Goal: Transaction & Acquisition: Book appointment/travel/reservation

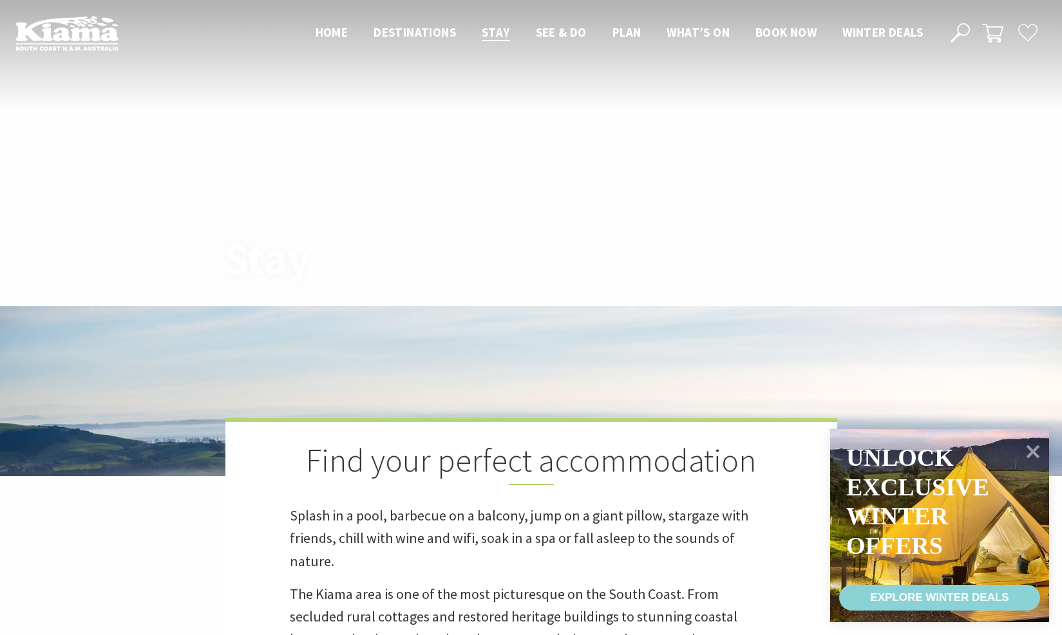
scroll to position [772, 0]
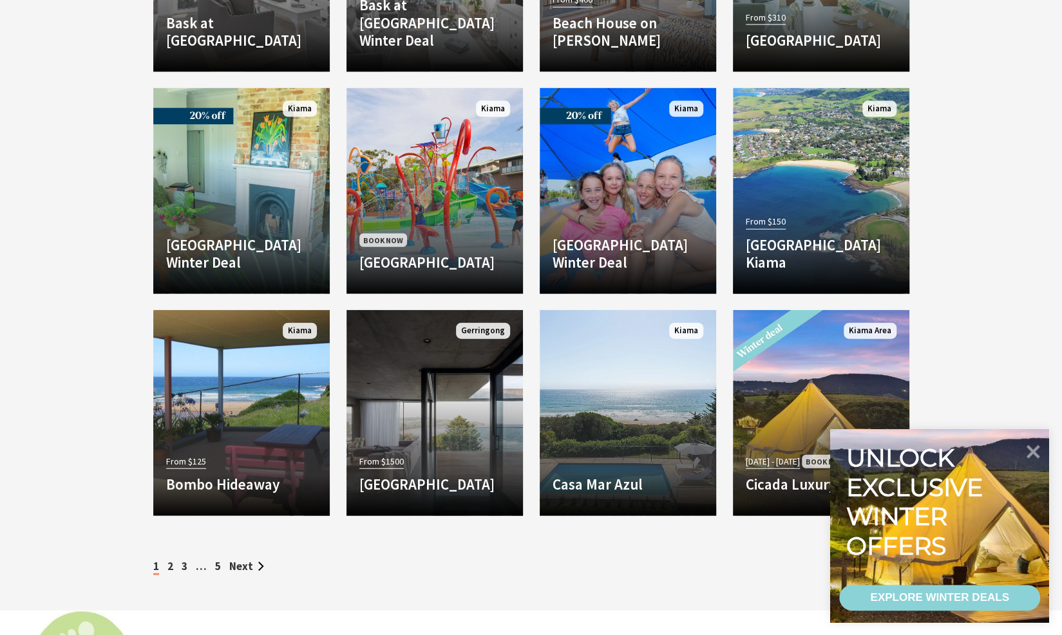
scroll to position [1790, 0]
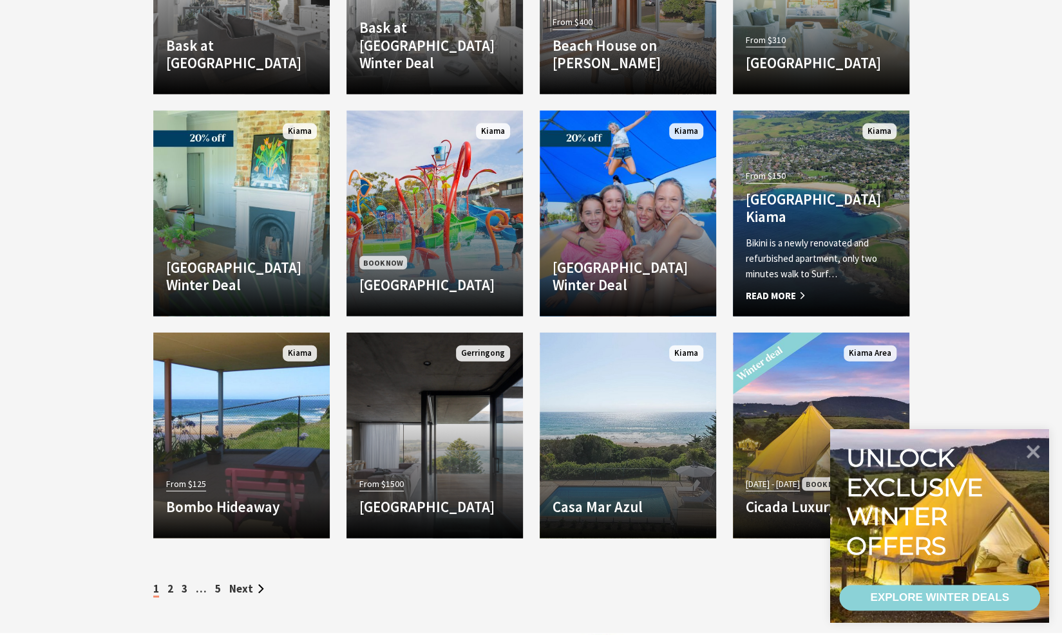
click at [828, 196] on h4 "[GEOGRAPHIC_DATA] Kiama" at bounding box center [820, 208] width 151 height 35
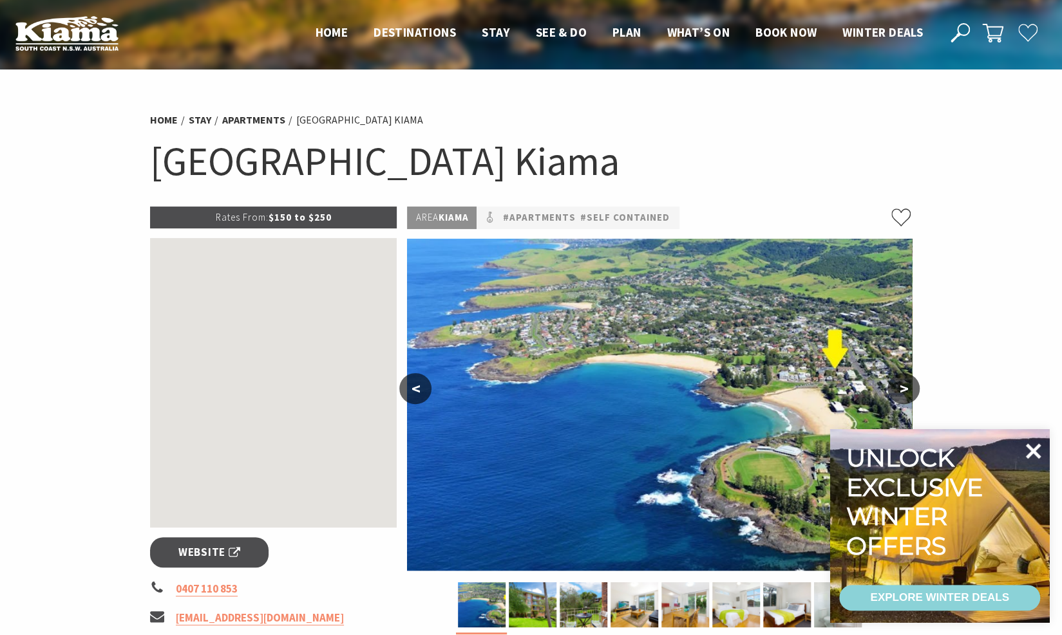
click at [1038, 451] on icon at bounding box center [1032, 451] width 31 height 31
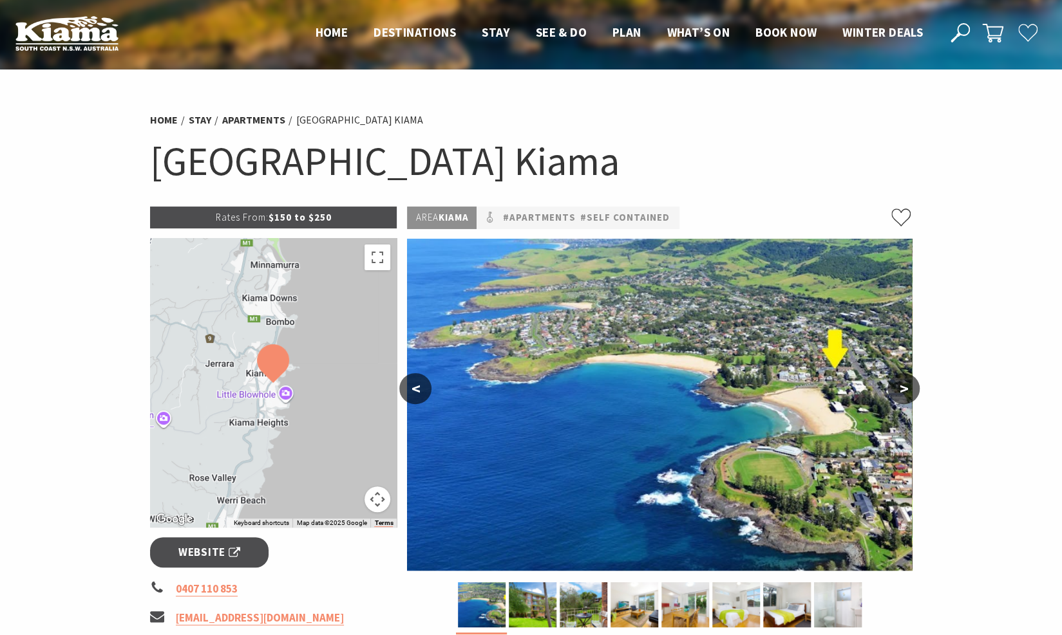
click at [754, 368] on img at bounding box center [659, 405] width 505 height 332
click at [534, 614] on img at bounding box center [533, 605] width 48 height 45
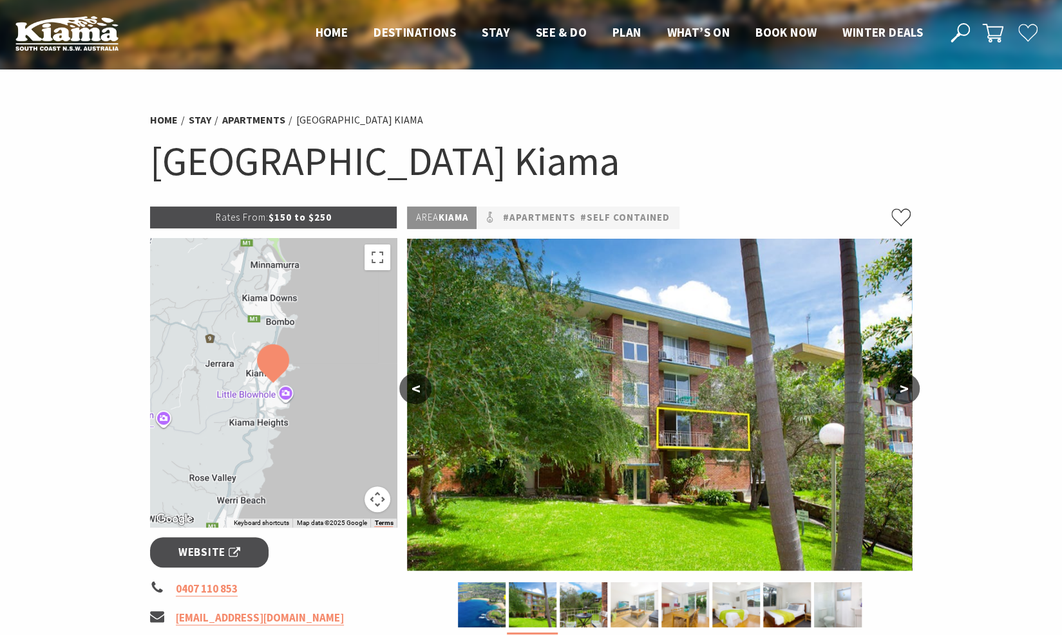
click at [642, 604] on img at bounding box center [634, 605] width 48 height 45
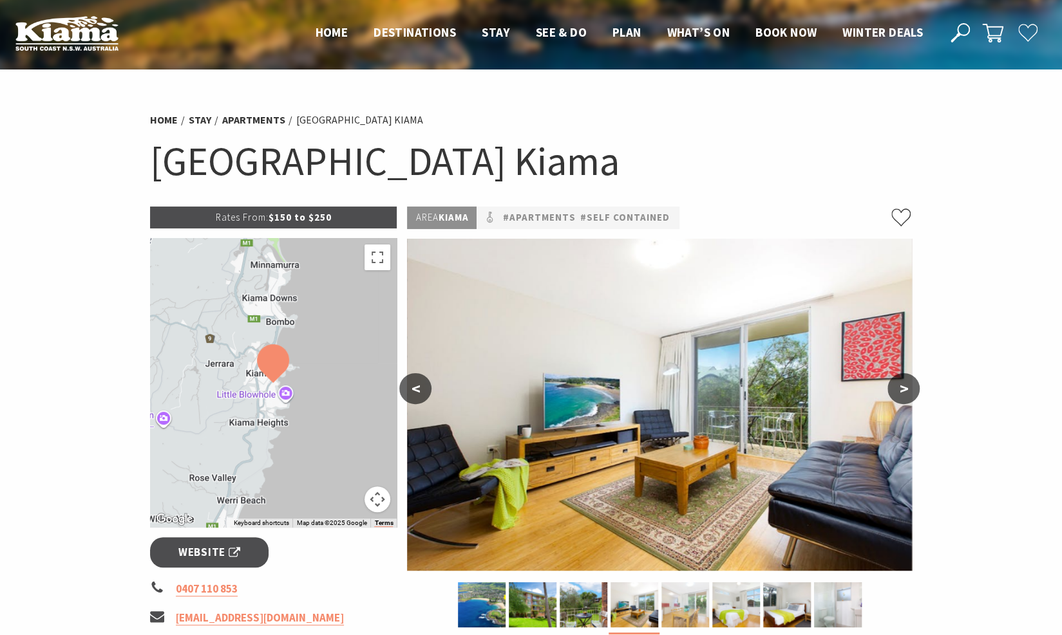
click at [670, 606] on img at bounding box center [685, 605] width 48 height 45
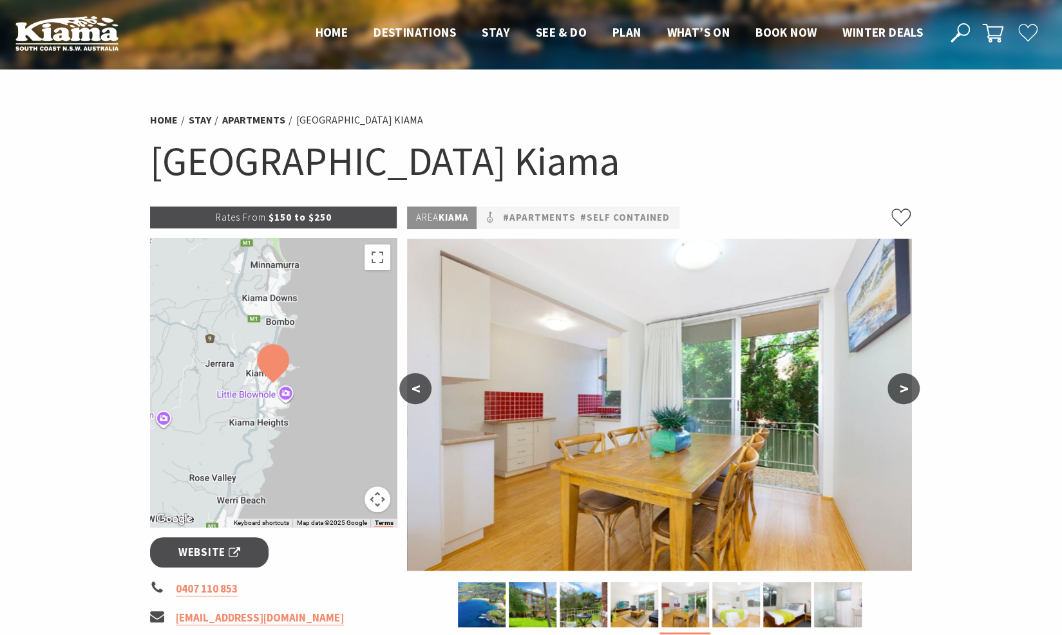
click at [721, 612] on img at bounding box center [736, 605] width 48 height 45
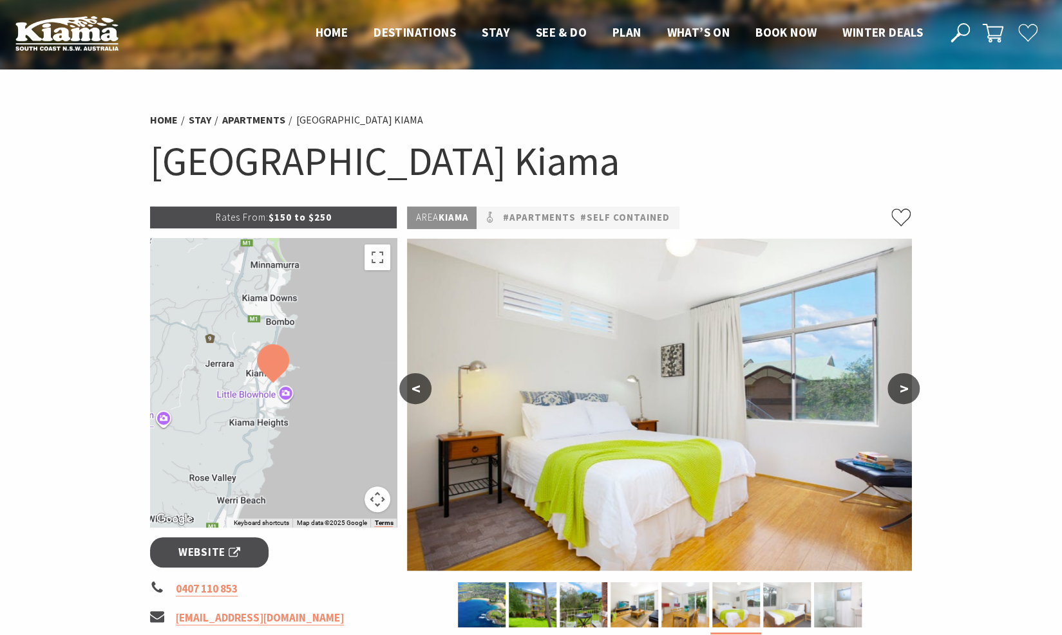
click at [773, 613] on img at bounding box center [787, 605] width 48 height 45
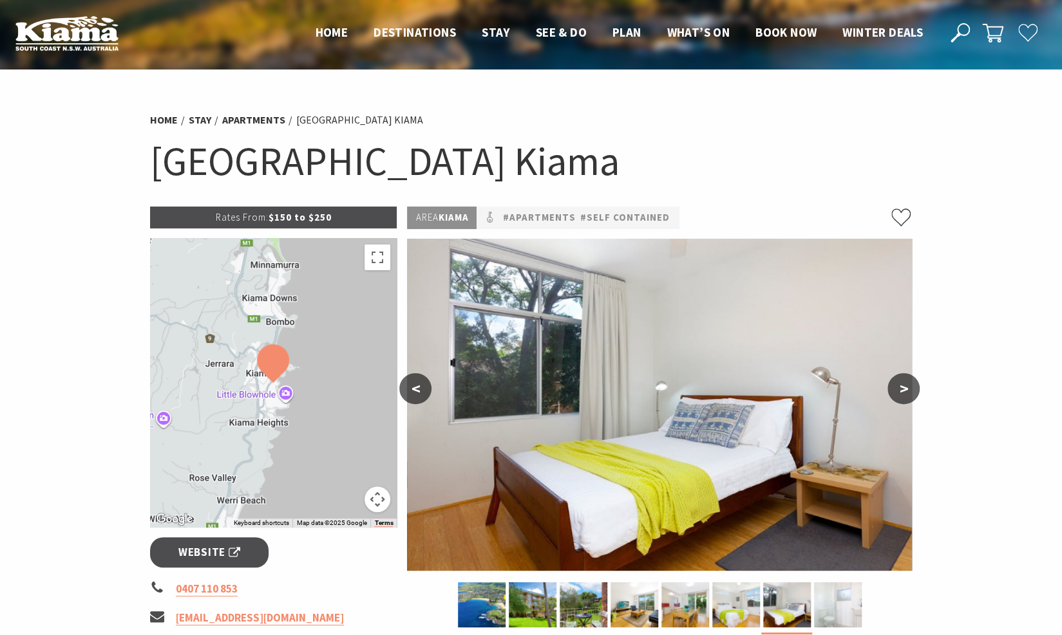
click at [839, 612] on img at bounding box center [838, 605] width 48 height 45
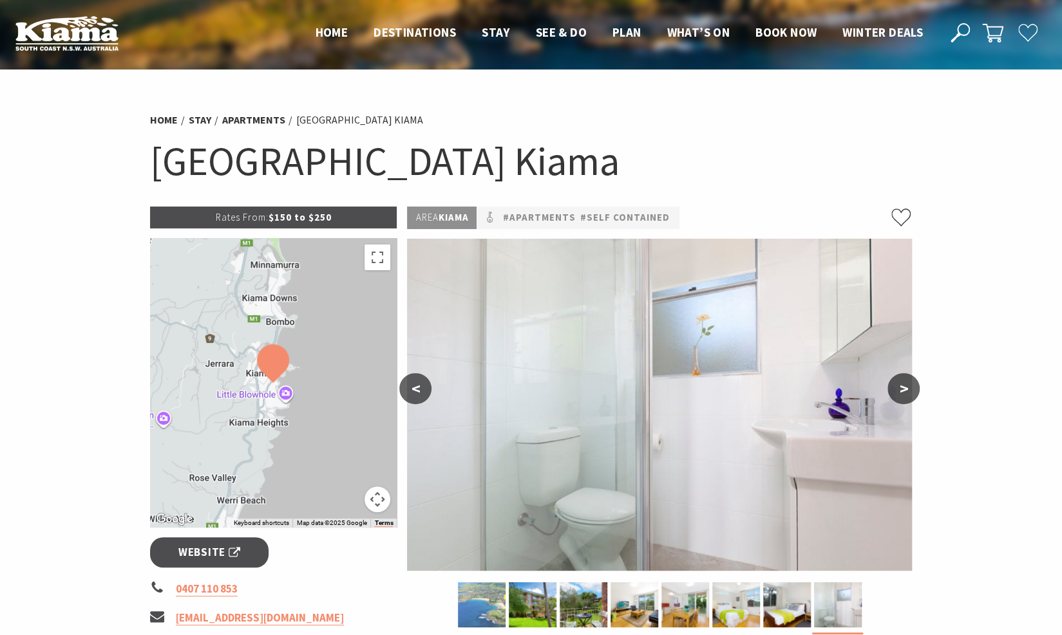
click at [490, 606] on img at bounding box center [482, 605] width 48 height 45
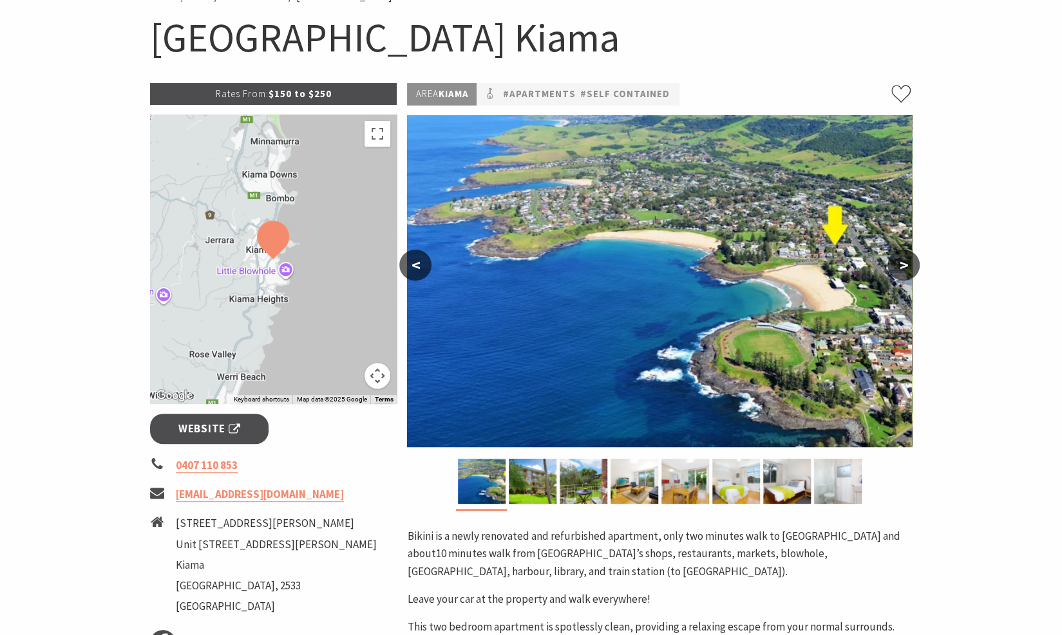
scroll to position [129, 0]
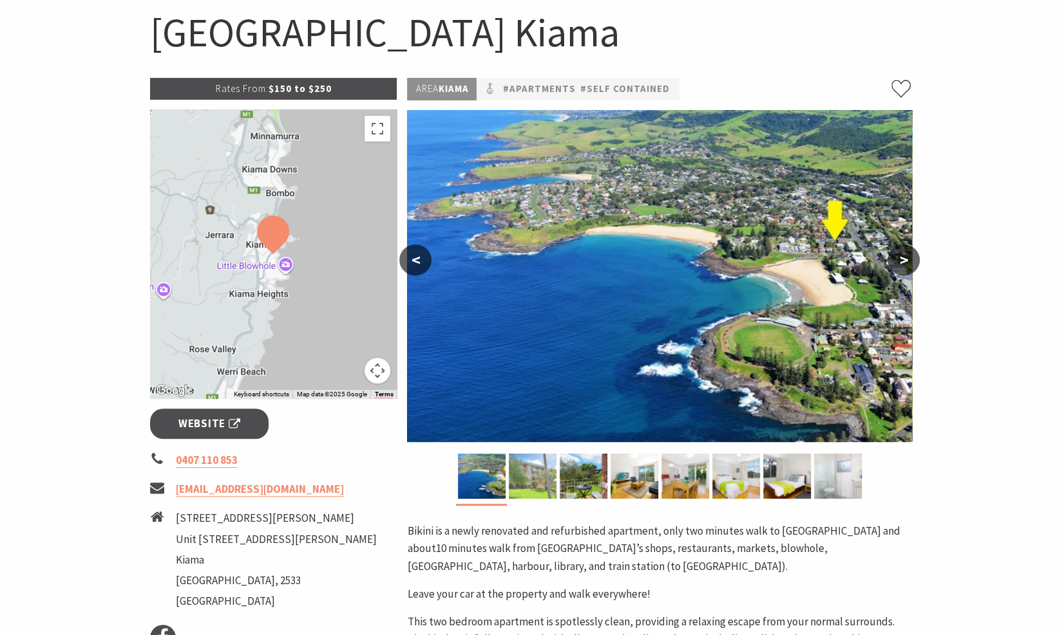
click at [524, 480] on img at bounding box center [533, 476] width 48 height 45
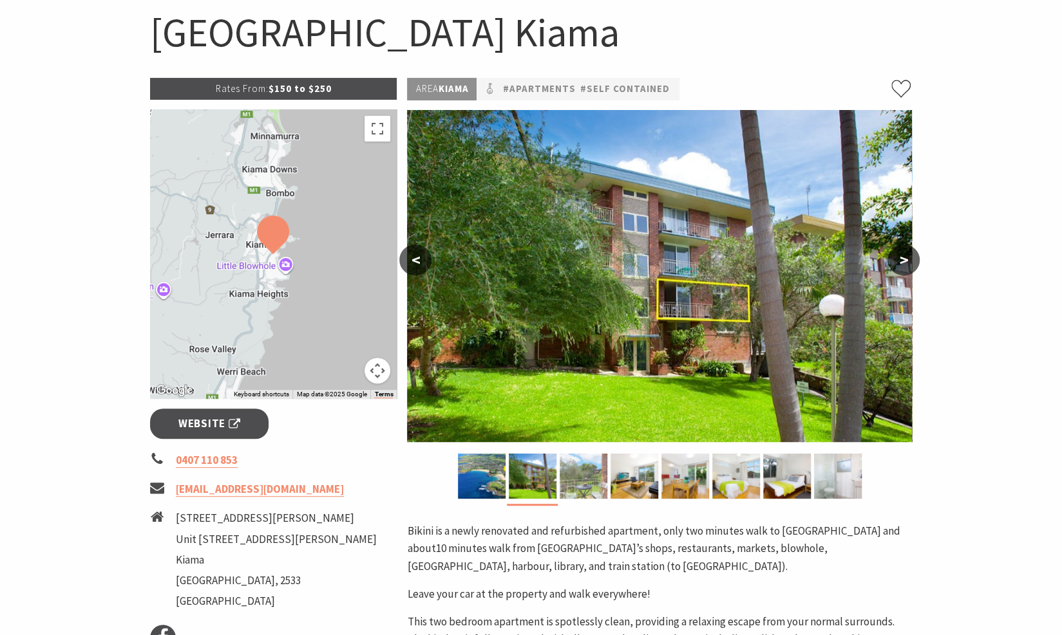
click at [581, 485] on img at bounding box center [583, 476] width 48 height 45
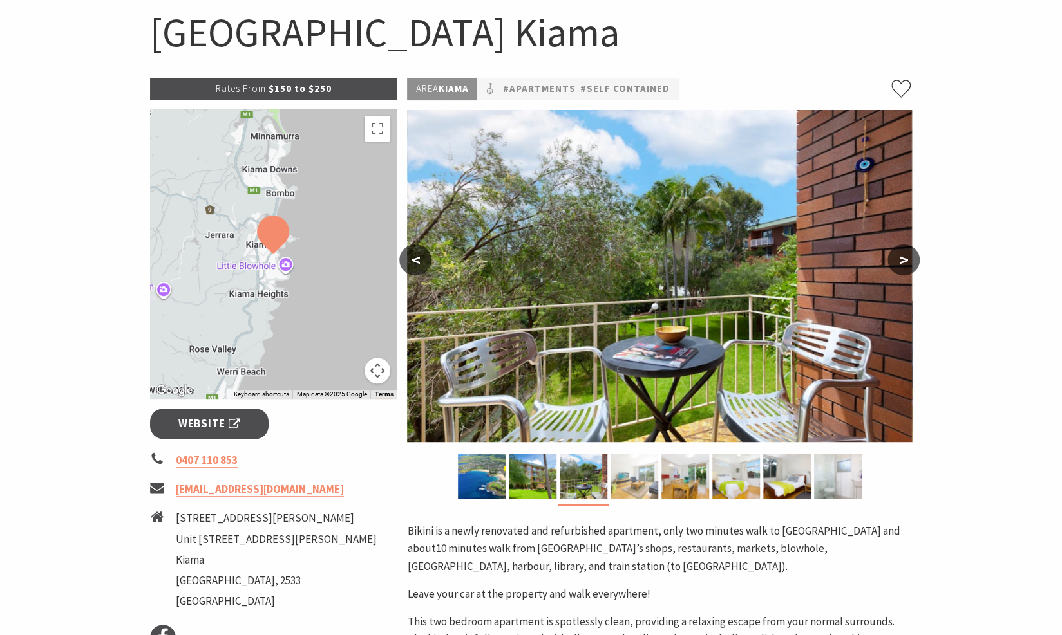
click at [648, 485] on img at bounding box center [634, 476] width 48 height 45
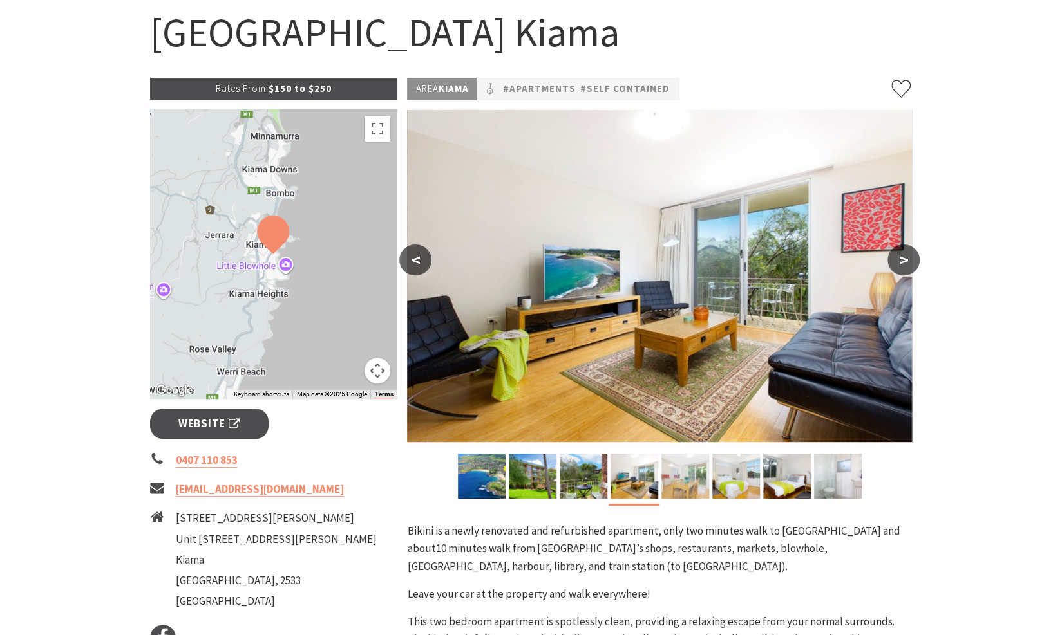
click at [677, 494] on img at bounding box center [685, 476] width 48 height 45
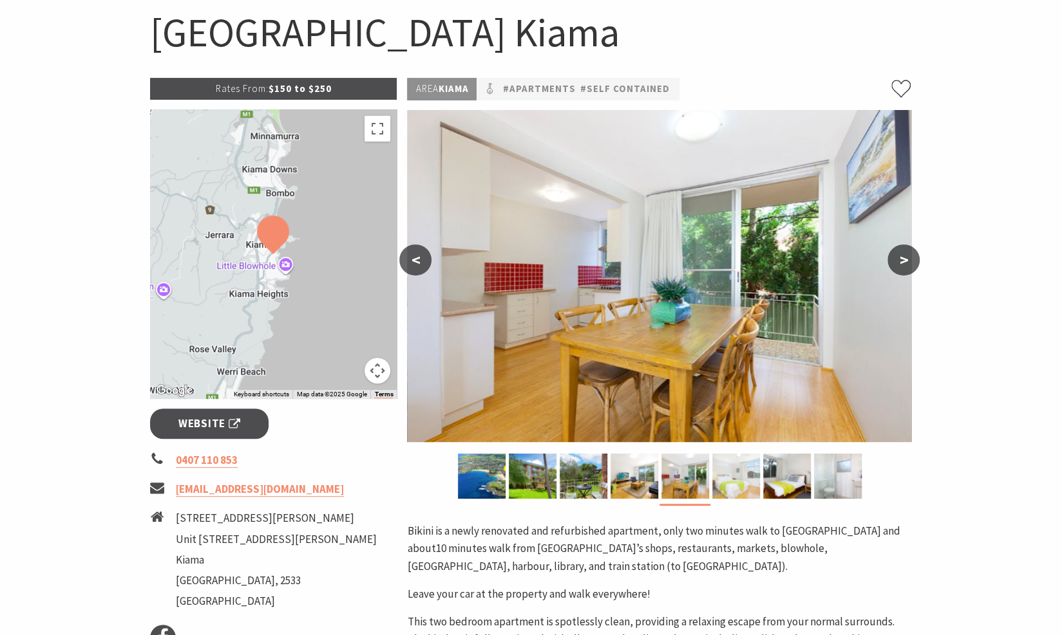
click at [731, 486] on img at bounding box center [736, 476] width 48 height 45
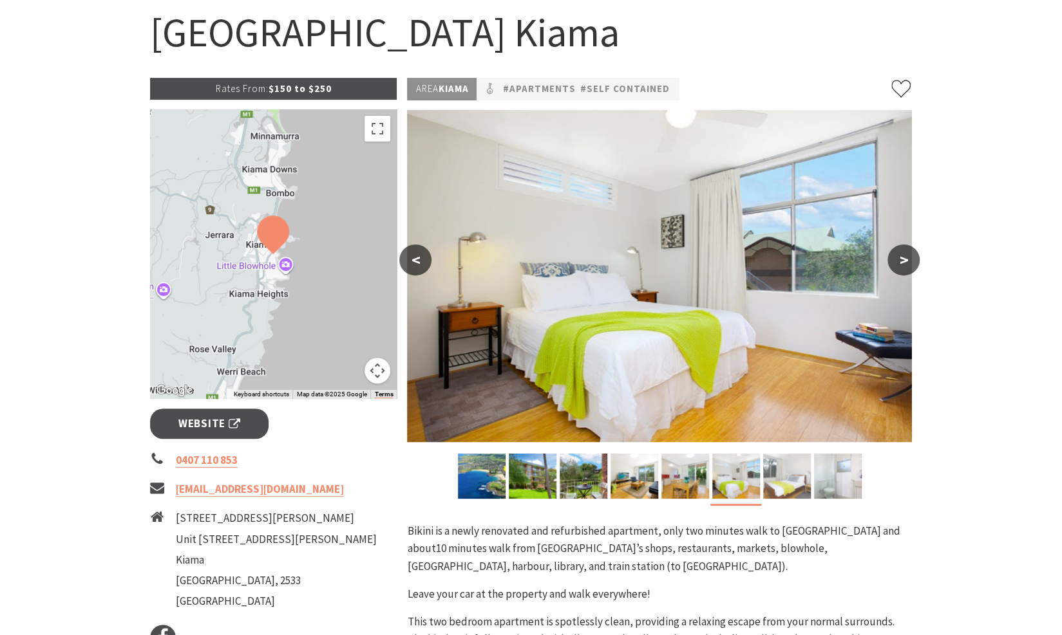
click at [794, 481] on img at bounding box center [787, 476] width 48 height 45
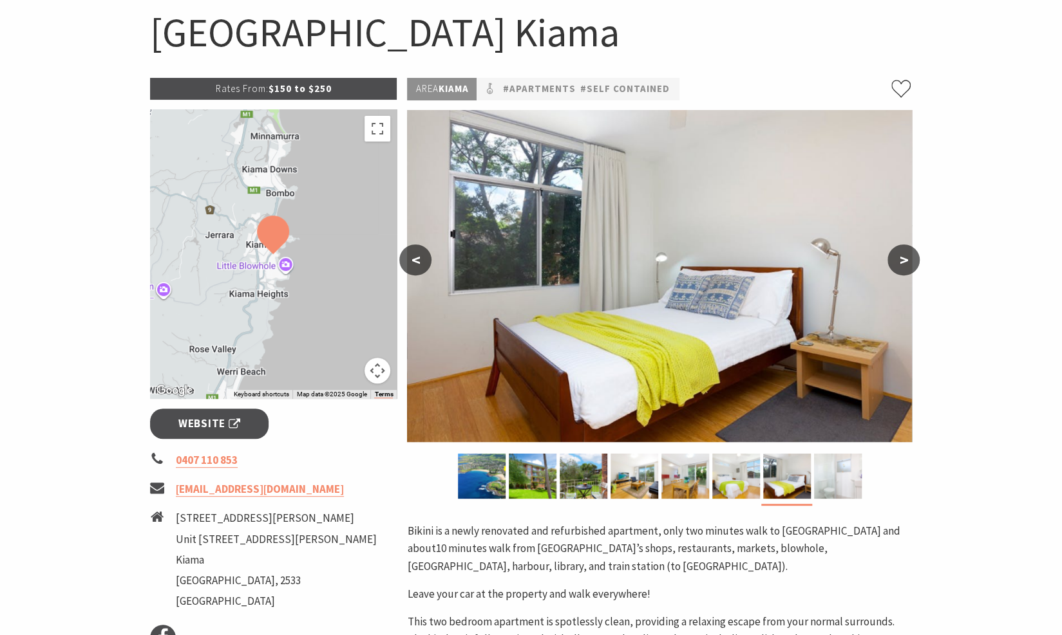
click at [839, 482] on img at bounding box center [838, 476] width 48 height 45
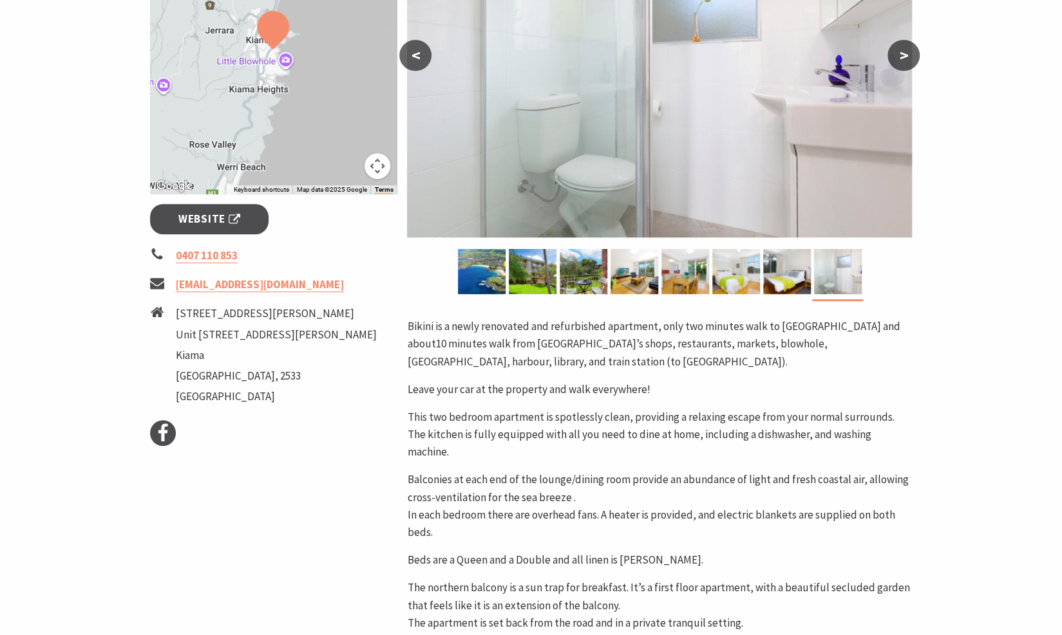
scroll to position [193, 0]
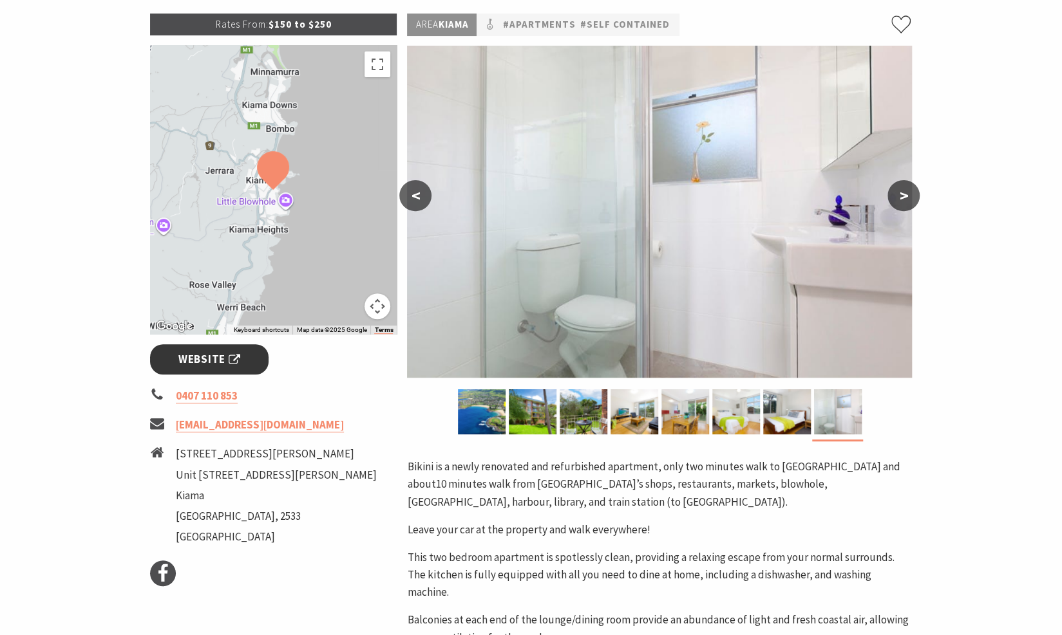
click at [223, 357] on span "Website" at bounding box center [209, 359] width 62 height 17
click at [202, 362] on span "Website" at bounding box center [209, 359] width 62 height 17
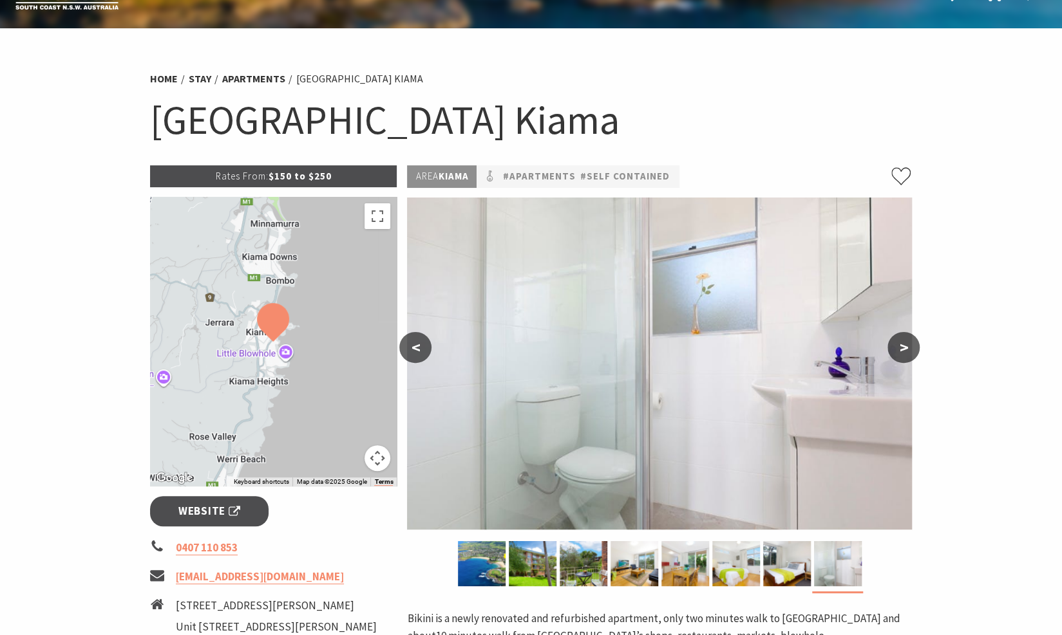
scroll to position [0, 0]
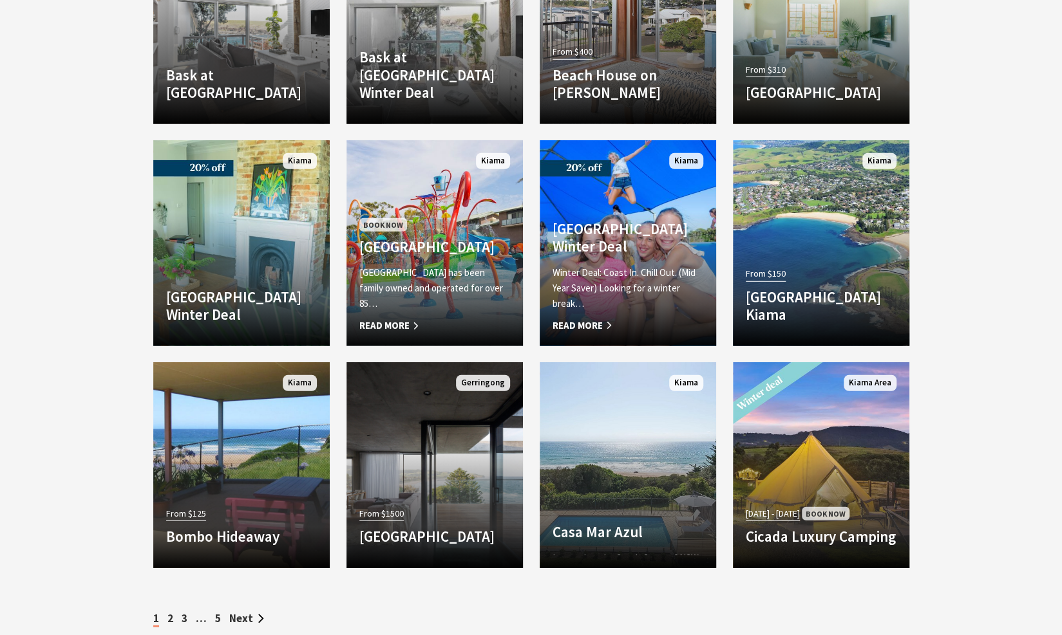
scroll to position [2240, 0]
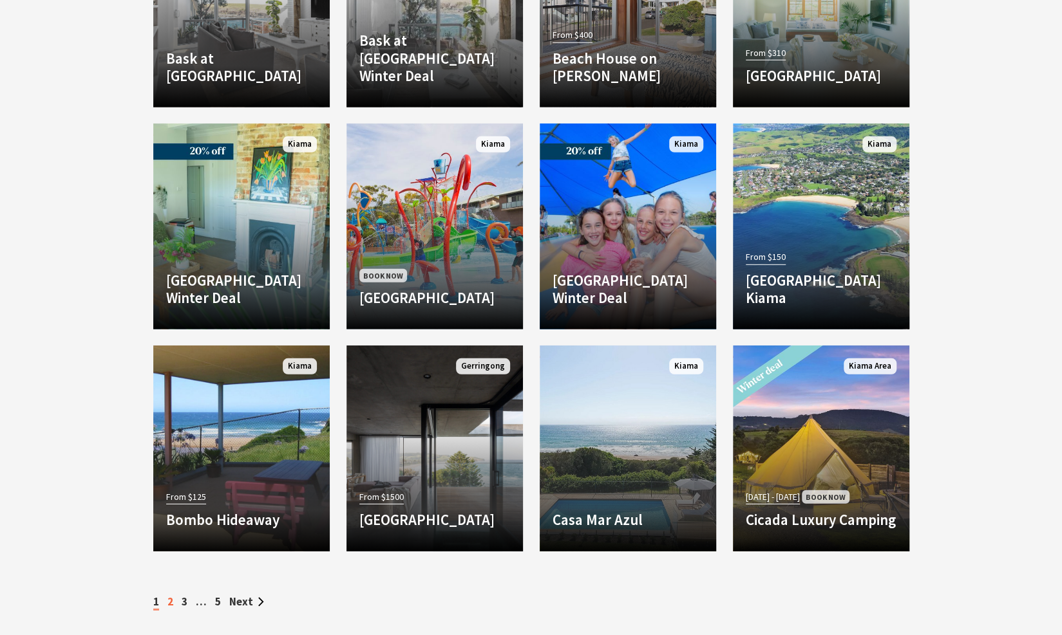
click at [170, 600] on link "2" at bounding box center [170, 602] width 6 height 14
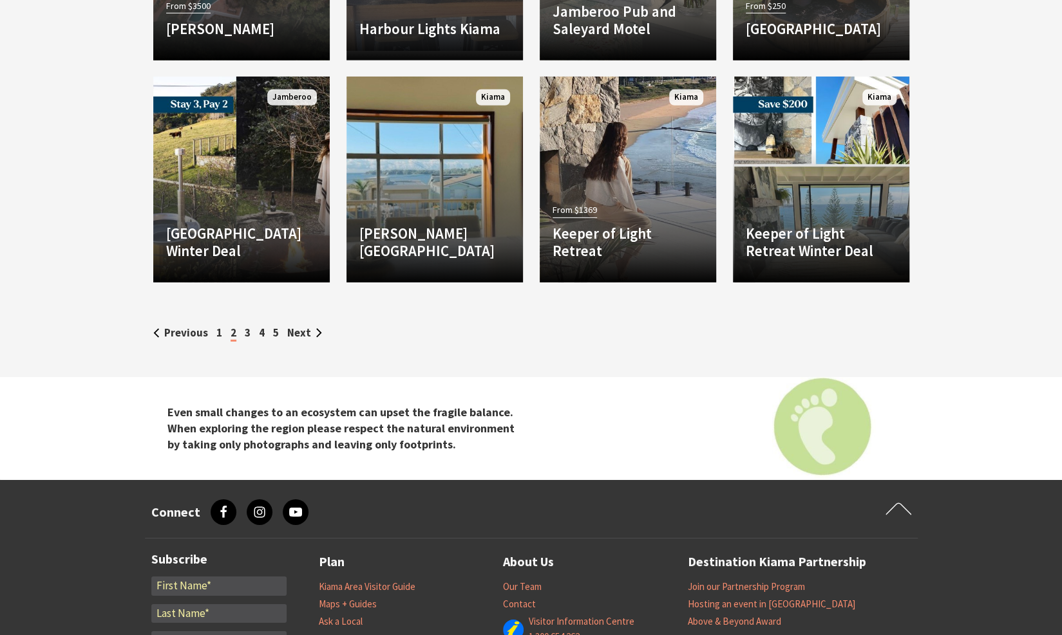
scroll to position [2511, 0]
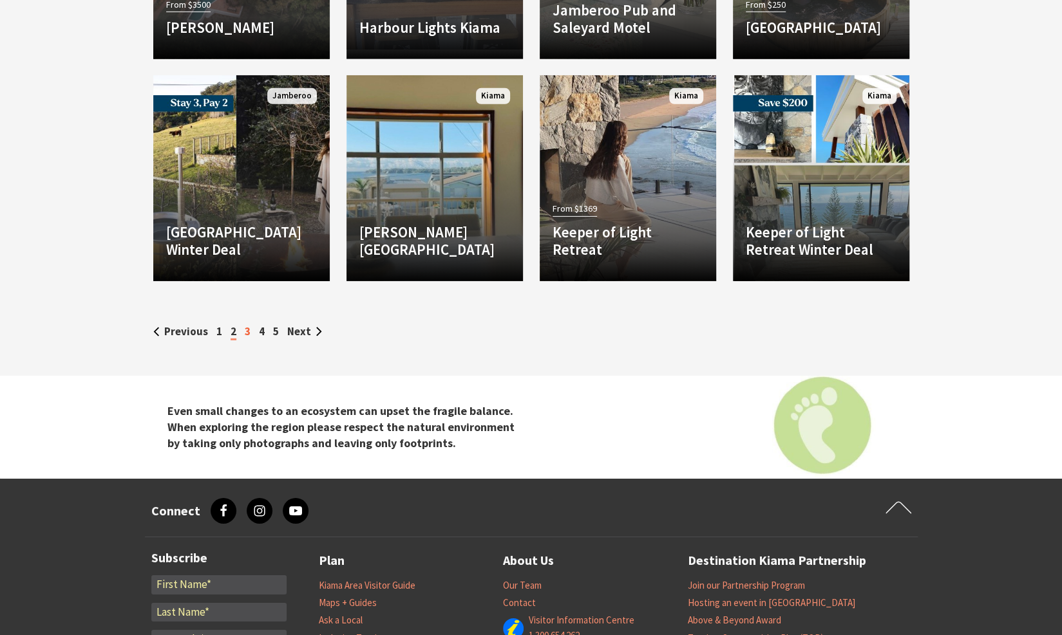
click at [247, 332] on link "3" at bounding box center [248, 331] width 6 height 14
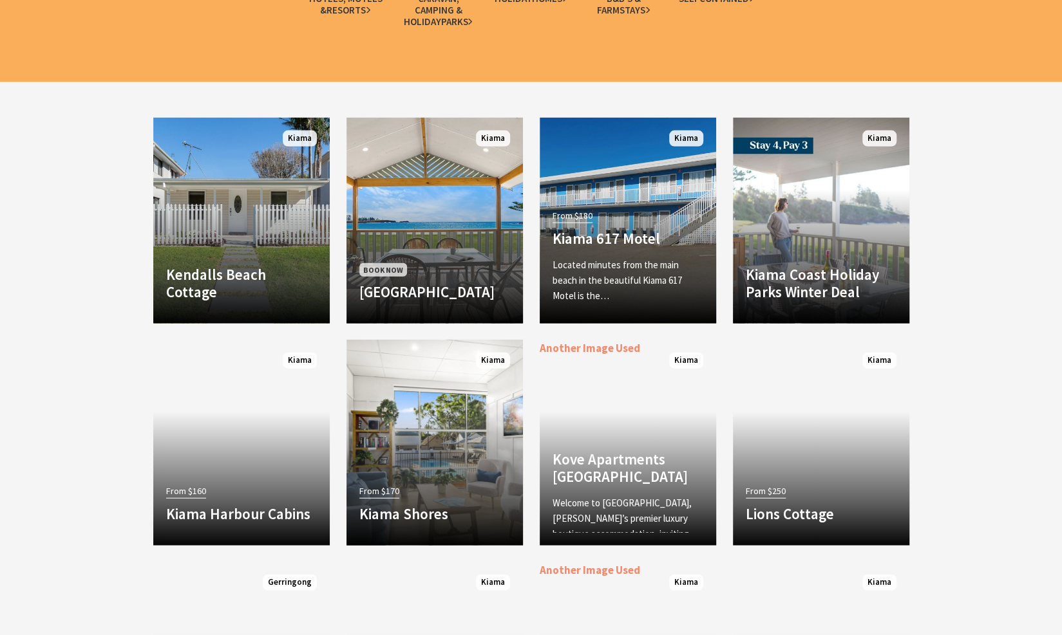
scroll to position [1802, 0]
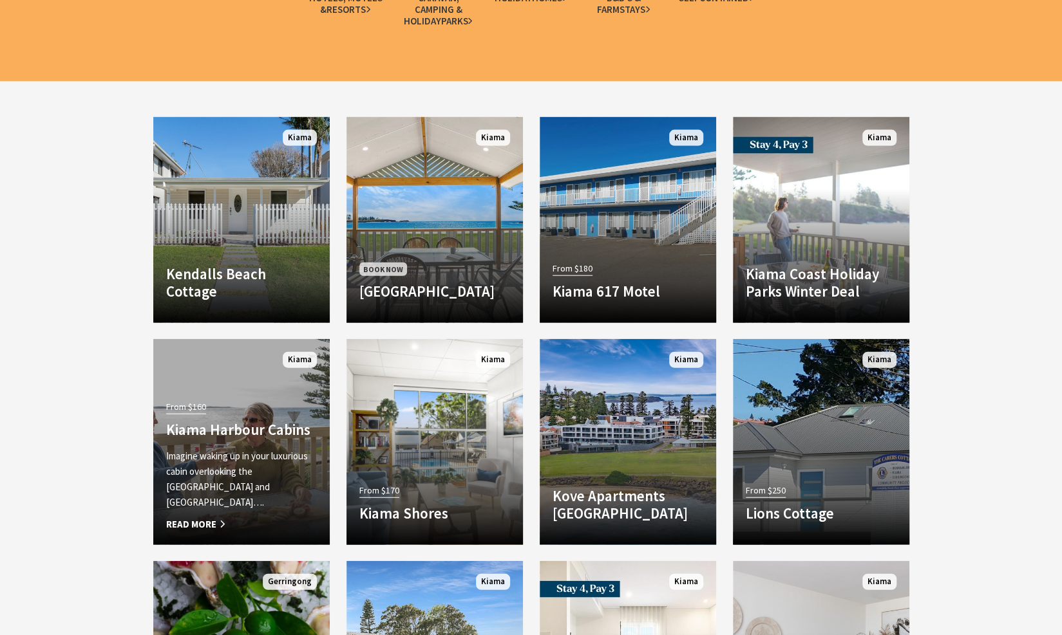
click at [228, 454] on div "From $160 Kiama Harbour Cabins Imagine waking up in your luxurious cabin overlo…" at bounding box center [241, 465] width 176 height 135
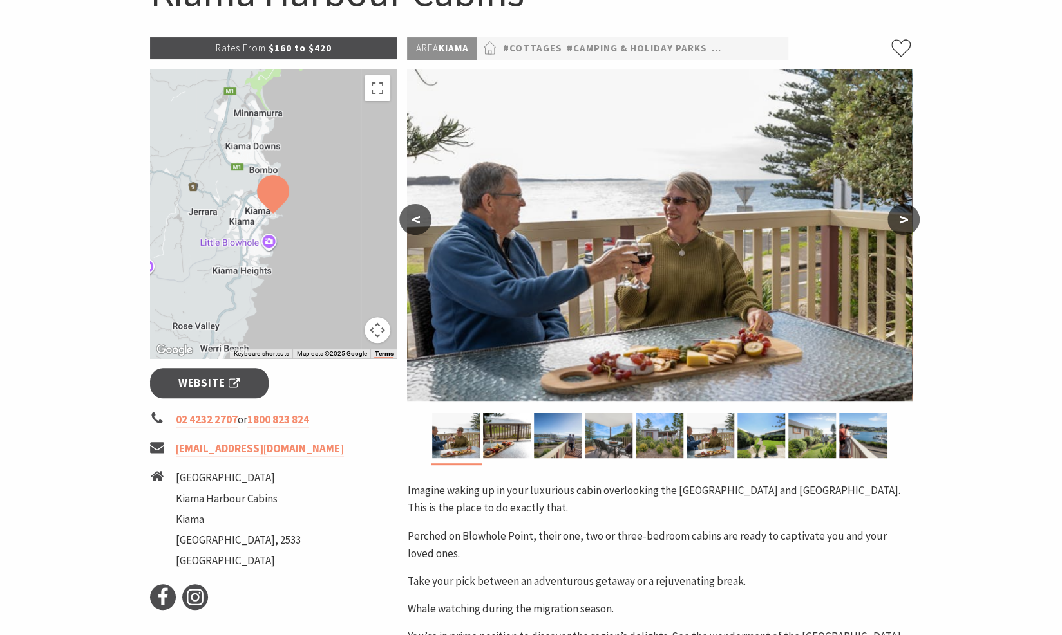
scroll to position [193, 0]
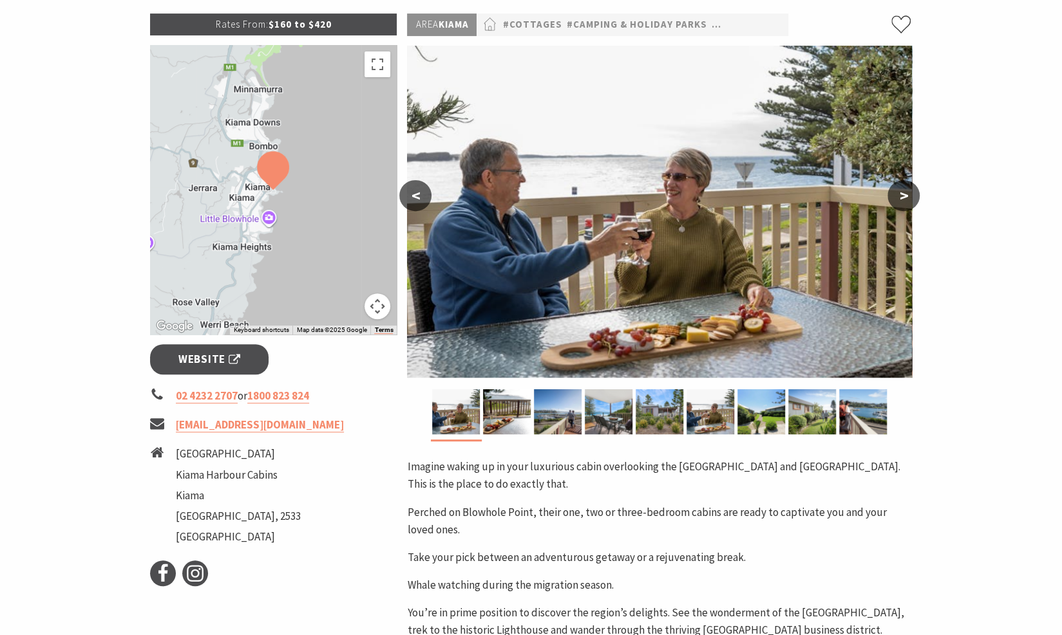
click at [901, 198] on button ">" at bounding box center [903, 195] width 32 height 31
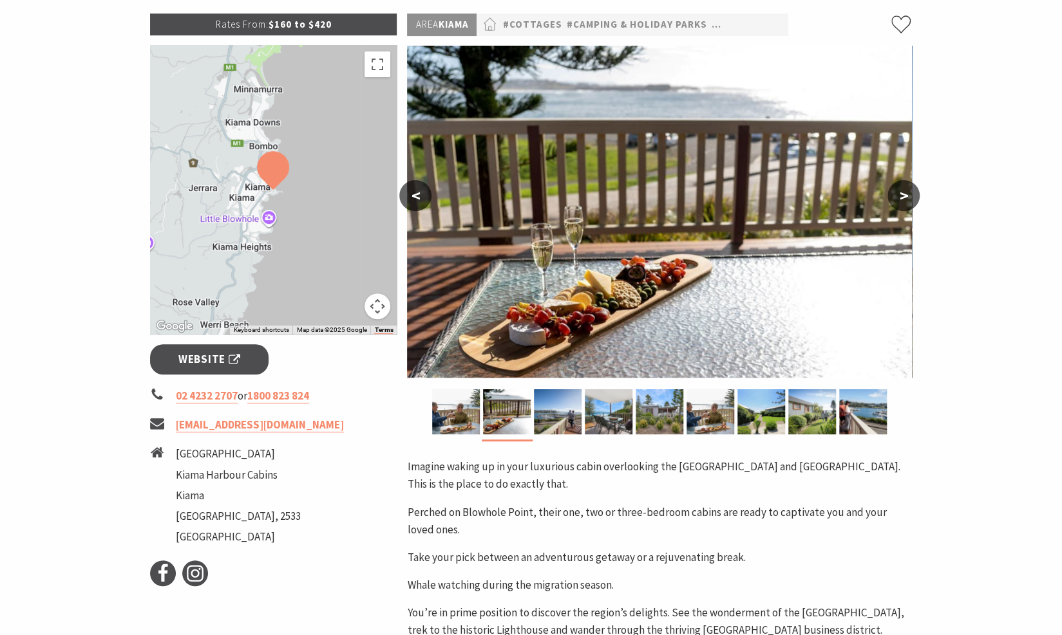
click at [901, 196] on button ">" at bounding box center [903, 195] width 32 height 31
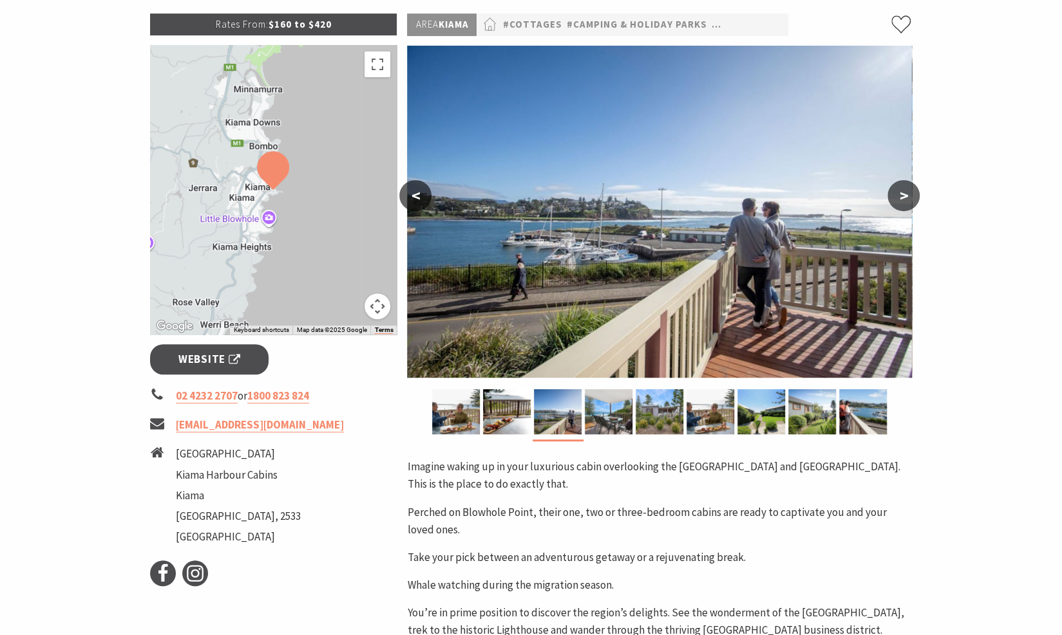
click at [901, 196] on button ">" at bounding box center [903, 195] width 32 height 31
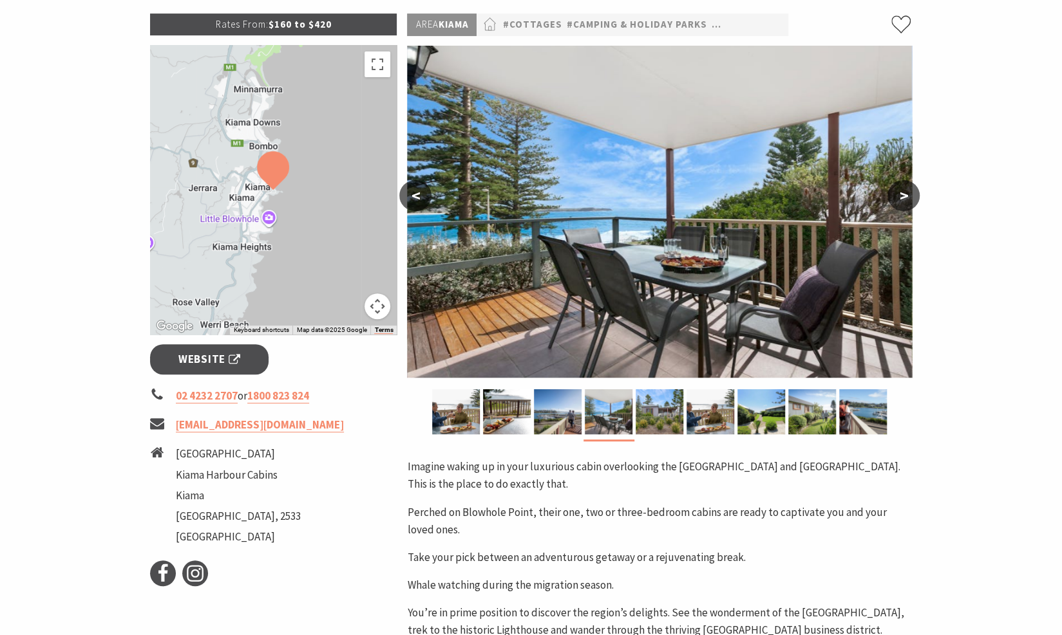
click at [901, 196] on button ">" at bounding box center [903, 195] width 32 height 31
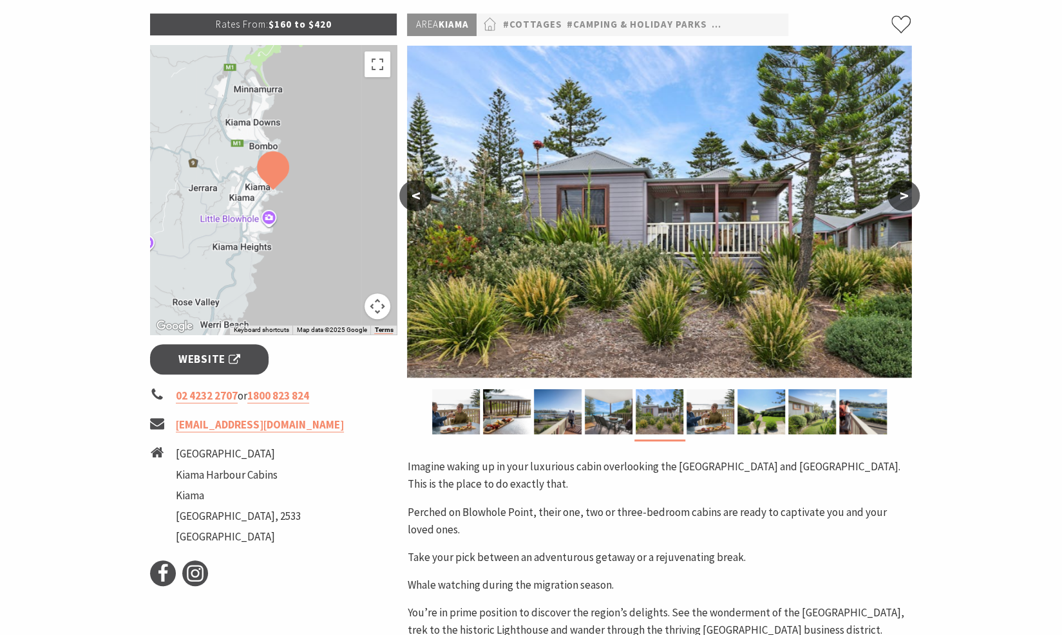
click at [901, 196] on button ">" at bounding box center [903, 195] width 32 height 31
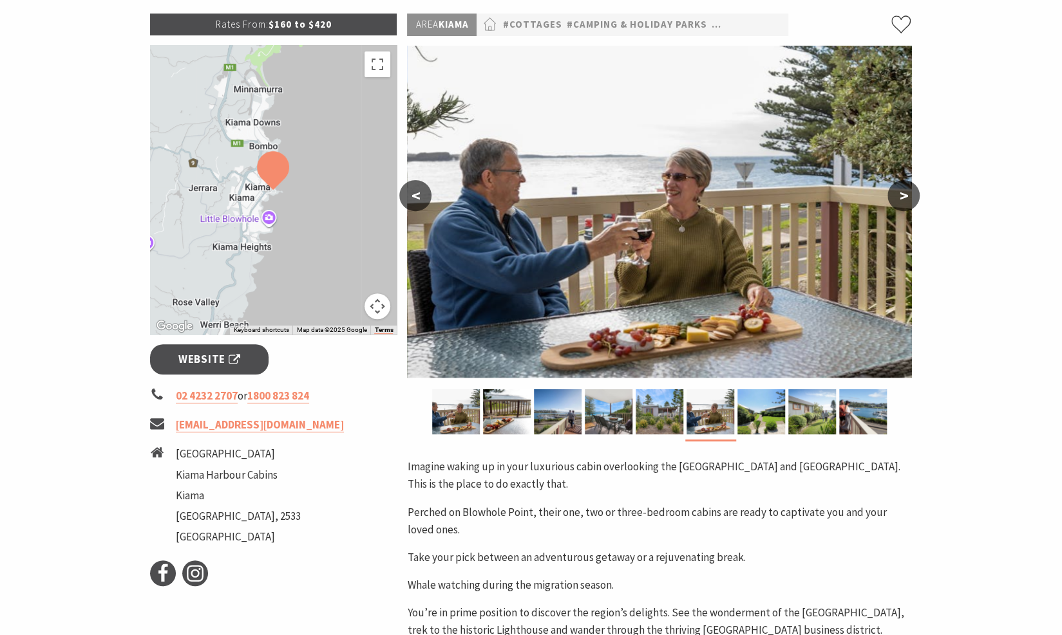
click at [901, 196] on button ">" at bounding box center [903, 195] width 32 height 31
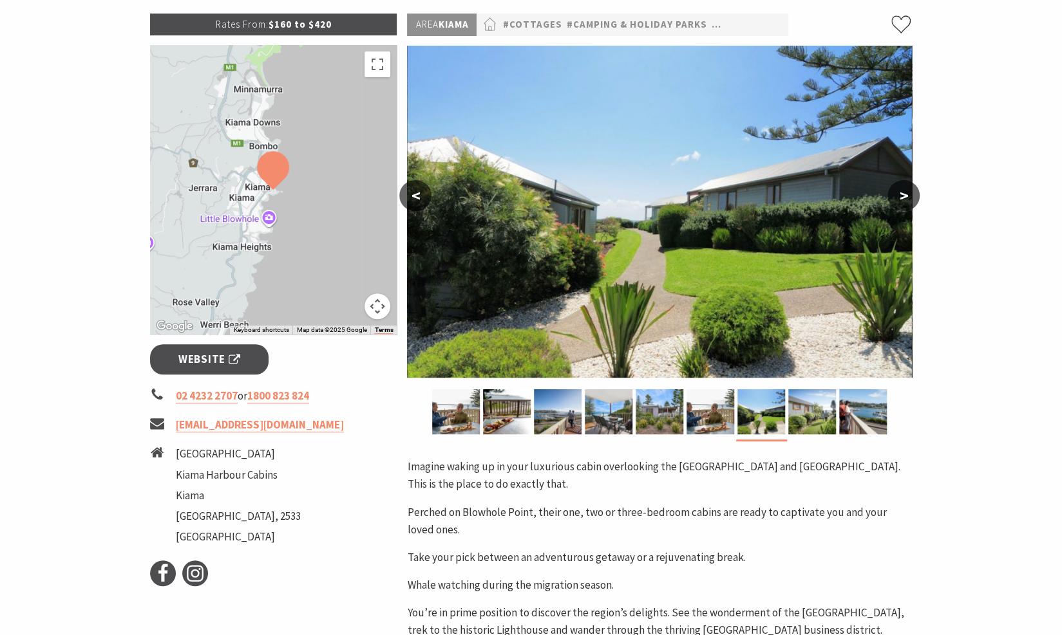
click at [901, 196] on button ">" at bounding box center [903, 195] width 32 height 31
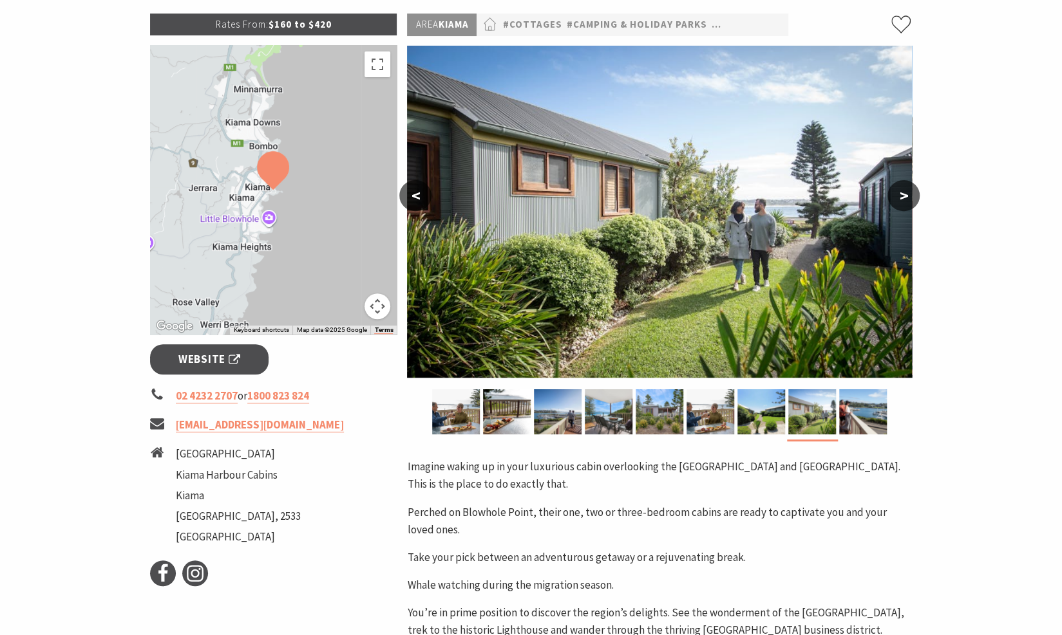
click at [904, 194] on button ">" at bounding box center [903, 195] width 32 height 31
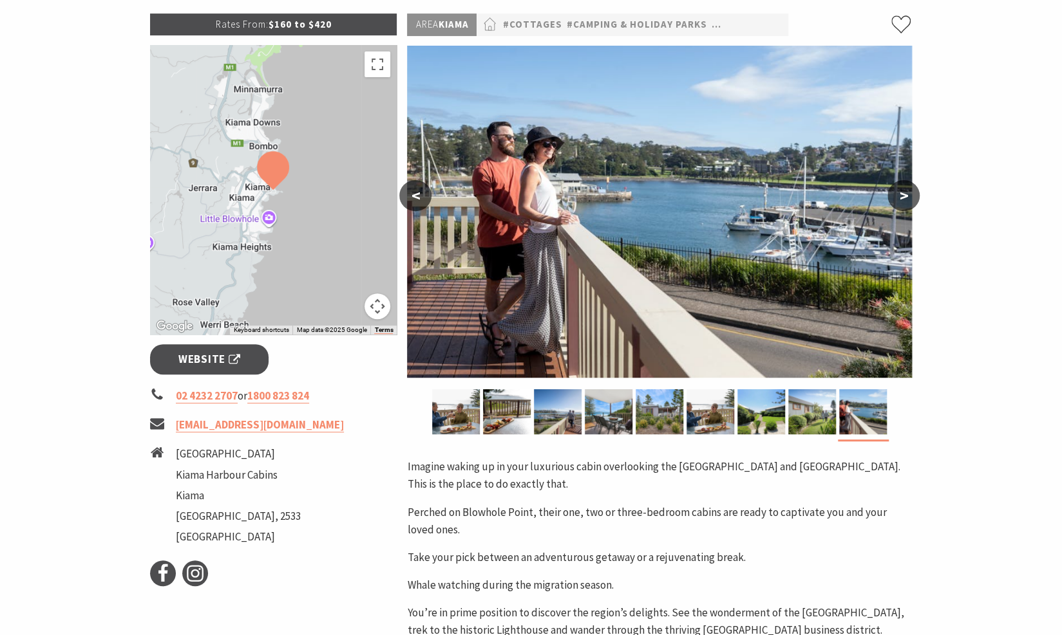
click at [903, 194] on button ">" at bounding box center [903, 195] width 32 height 31
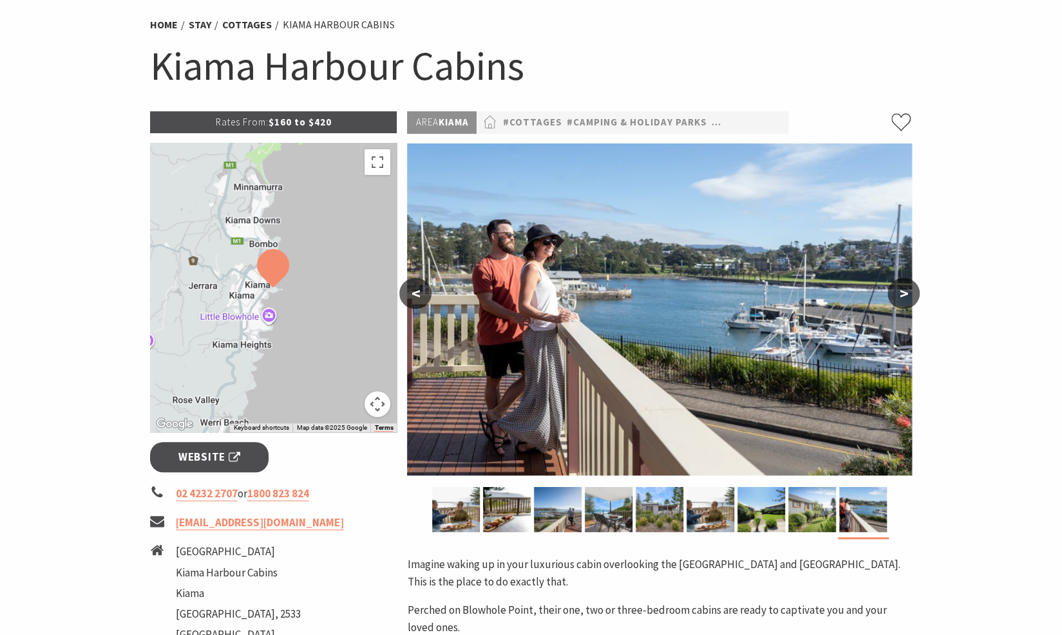
scroll to position [0, 0]
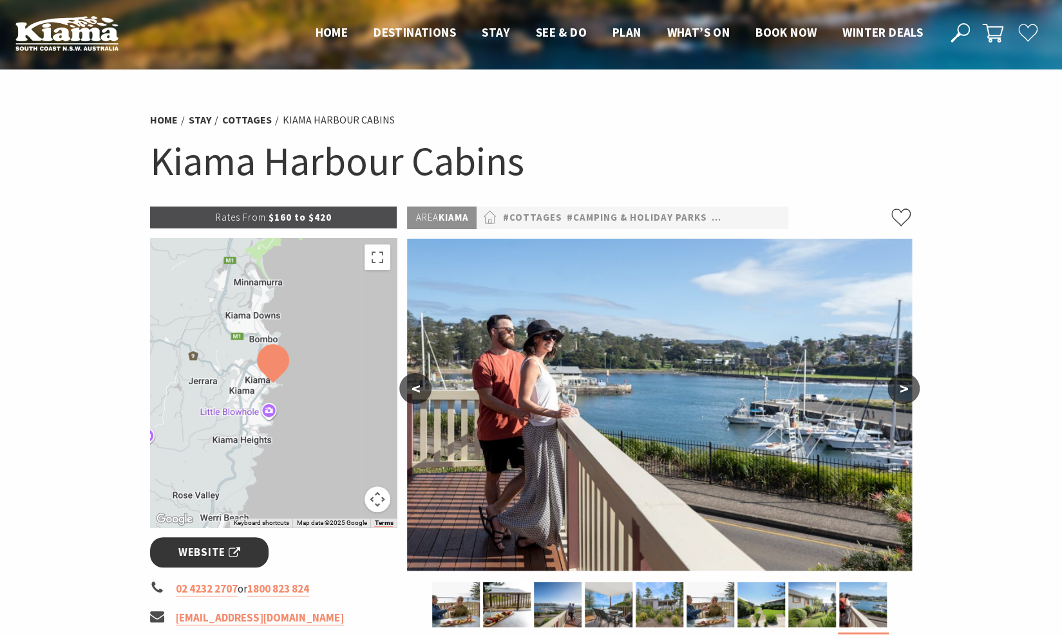
click at [192, 554] on span "Website" at bounding box center [209, 552] width 62 height 17
